Goal: Task Accomplishment & Management: Complete application form

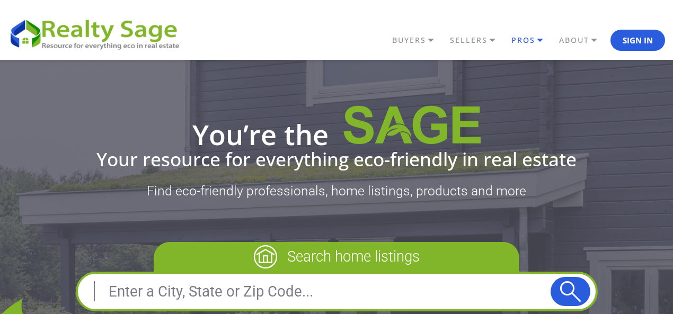
click at [538, 40] on link "PROS" at bounding box center [533, 40] width 48 height 18
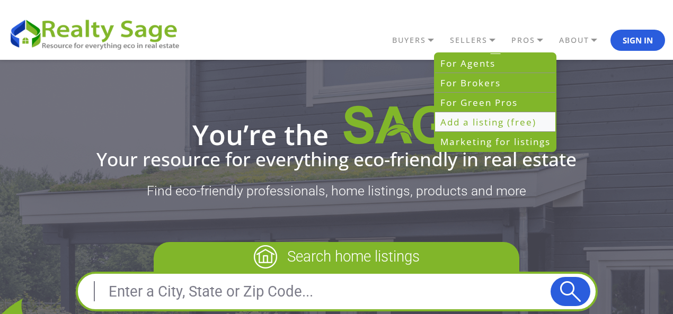
click at [488, 117] on link "Add a listing (free)" at bounding box center [495, 122] width 120 height 20
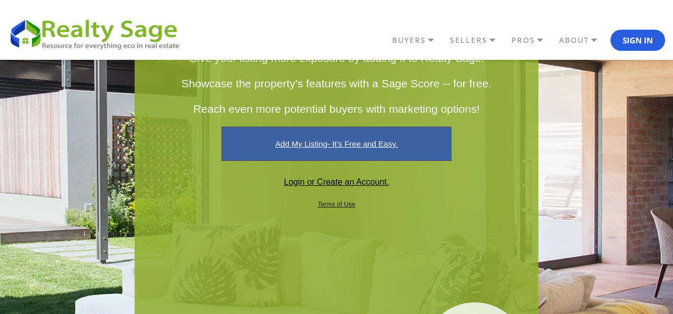
scroll to position [106, 0]
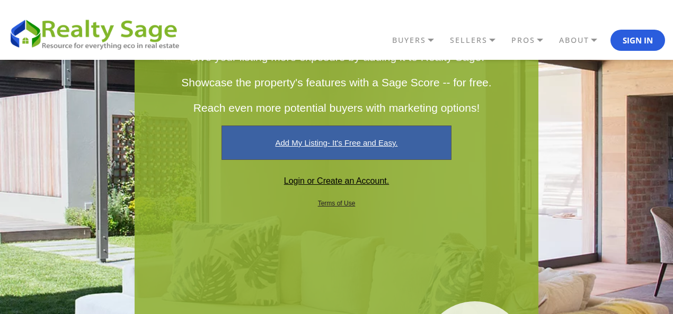
click at [271, 145] on link "Add My Listing- It's Free and Easy." at bounding box center [337, 143] width 230 height 34
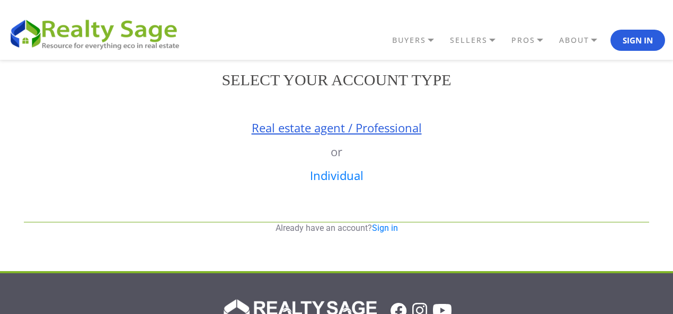
click at [329, 130] on link "Real estate agent / Professional" at bounding box center [337, 128] width 170 height 16
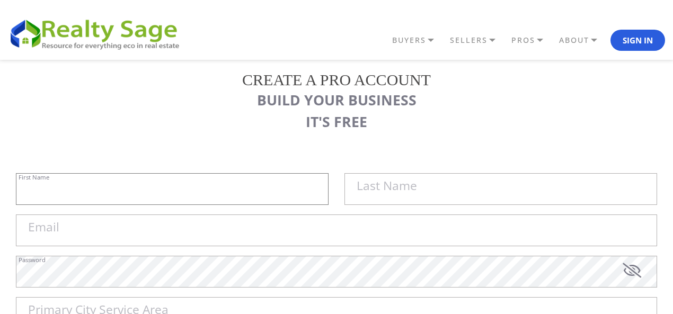
click at [238, 183] on input "First Name" at bounding box center [172, 189] width 313 height 32
type input "Above It All"
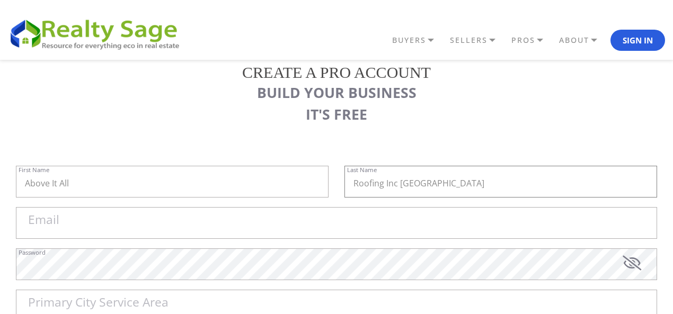
scroll to position [53, 0]
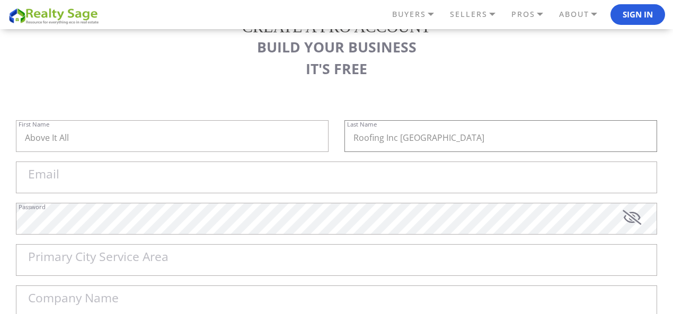
type input "Roofing Inc Mississauga"
click at [86, 181] on input "Email" at bounding box center [337, 178] width 642 height 32
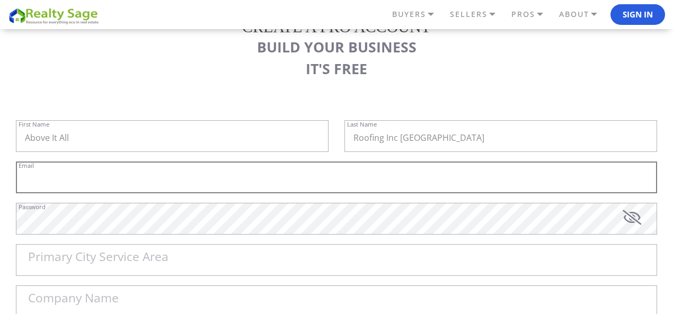
paste input "aboveitallroofingmississauga@gmail.com"
type input "aboveitallroofingmississauga@gmail.com"
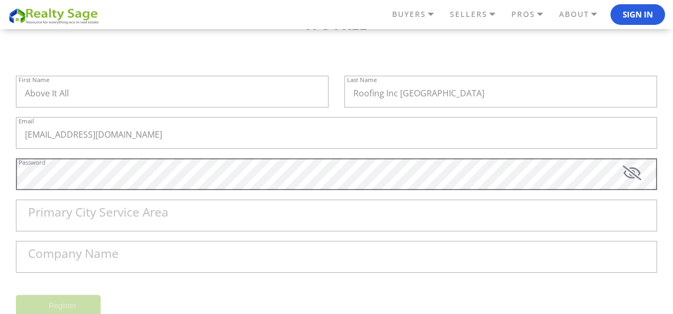
scroll to position [159, 0]
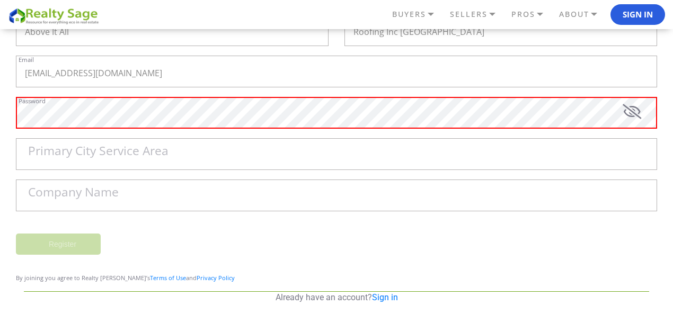
click at [147, 148] on label "Primary City Service Area" at bounding box center [98, 151] width 141 height 12
click at [147, 148] on input "Primary City Service Area" at bounding box center [337, 154] width 642 height 32
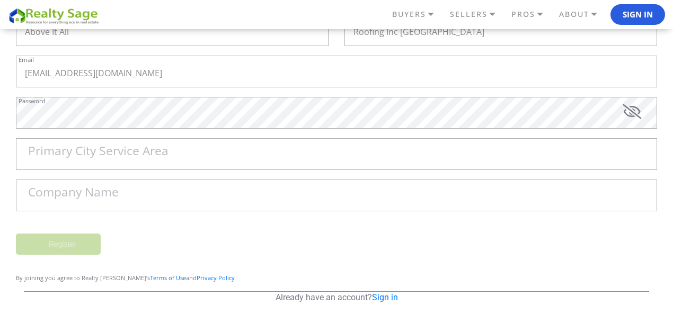
click at [137, 179] on div "Primary City Service Area" at bounding box center [337, 158] width 642 height 41
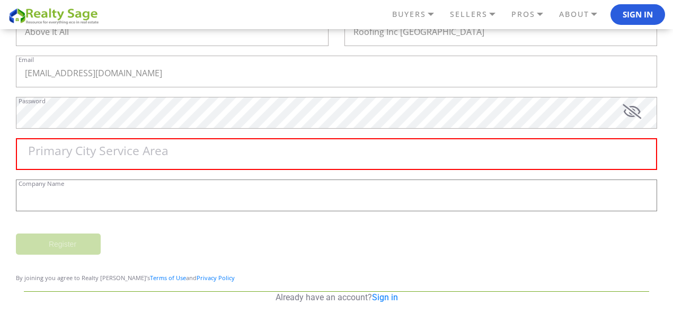
click at [133, 194] on input "Company Name" at bounding box center [337, 196] width 642 height 32
type input "Above It All Roofing Inc Mississauga"
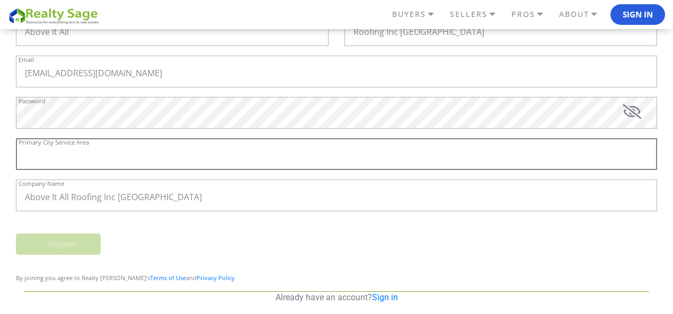
type input "ON"
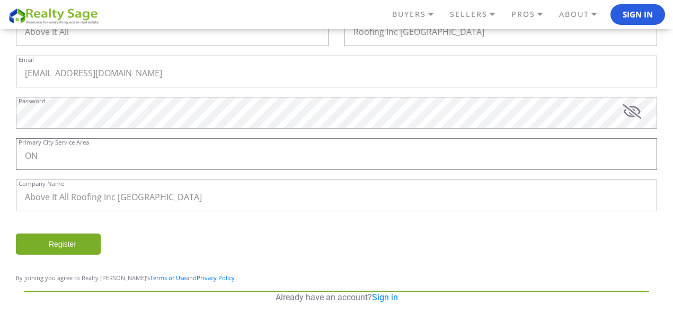
click at [82, 161] on input "ON" at bounding box center [337, 154] width 642 height 32
click at [57, 236] on input "Register" at bounding box center [58, 244] width 85 height 21
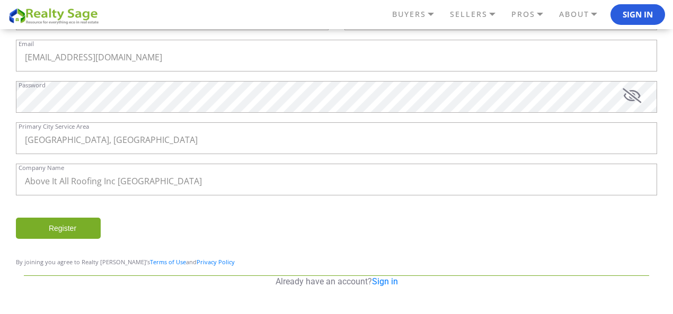
scroll to position [212, 0]
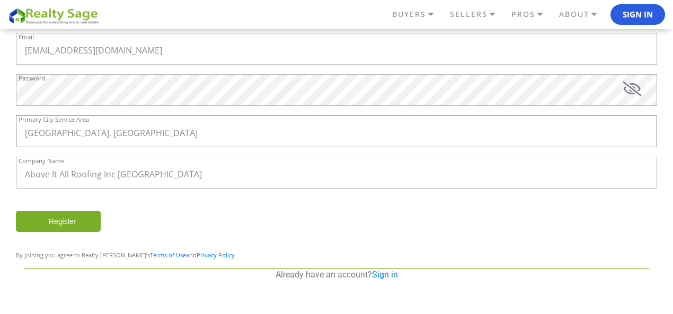
click at [116, 137] on input "Ontario, Canada" at bounding box center [337, 132] width 642 height 32
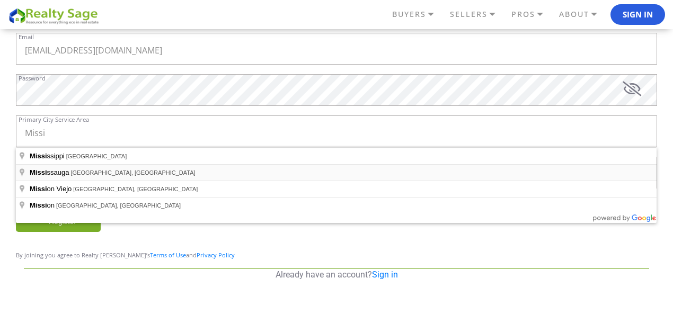
type input "Mississauga, ON, Canada"
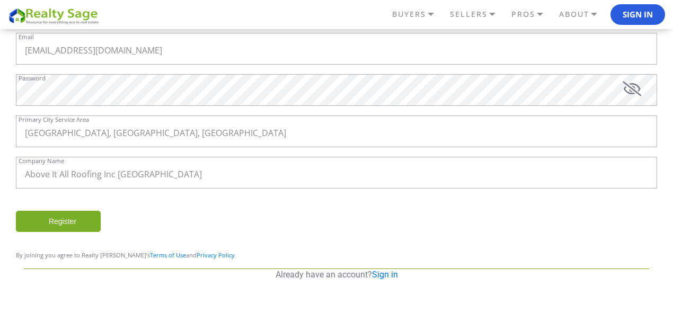
click at [55, 220] on input "Register" at bounding box center [58, 221] width 85 height 21
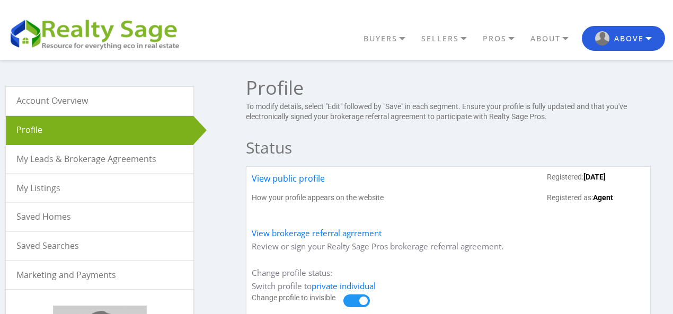
click at [50, 188] on link "My Listings" at bounding box center [100, 188] width 188 height 28
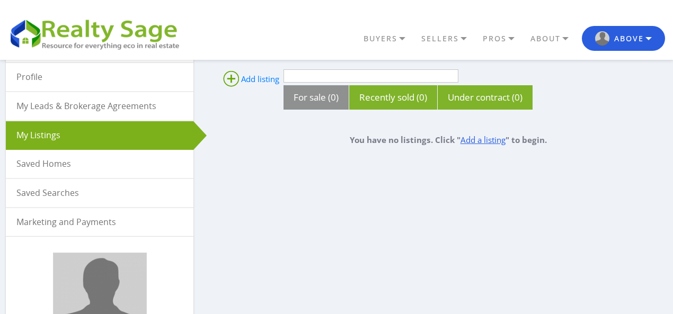
click at [487, 139] on link "Add a listing" at bounding box center [483, 140] width 45 height 11
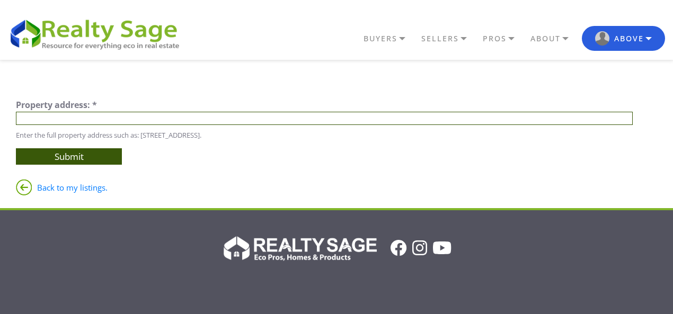
click at [149, 113] on input "text" at bounding box center [324, 118] width 617 height 13
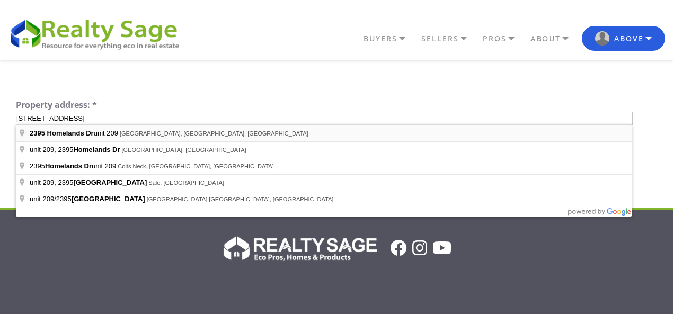
type input "2395 Homelands Dr unit 209, Mississauga, ON, Canada"
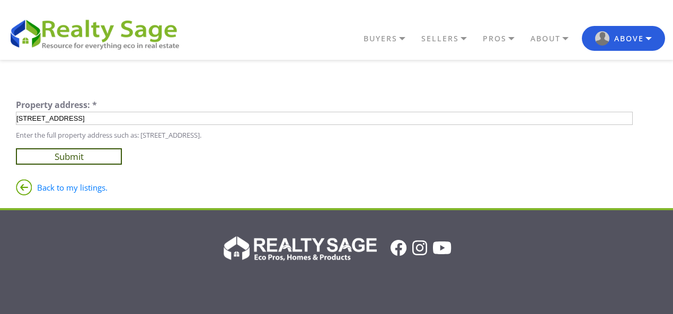
click at [97, 153] on input "Submit" at bounding box center [69, 156] width 106 height 16
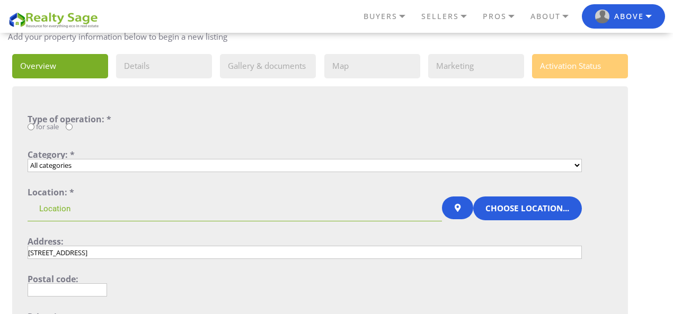
click at [80, 166] on select "All categories Single Family Home Condo Townhouse Duplex Multi Family Home Apar…" at bounding box center [305, 165] width 555 height 13
click at [632, 136] on div "current step: 1. Overview 2. Details 3. Gallery & documents 4. Map 5. Marketing…" at bounding box center [320, 309] width 625 height 510
